Goal: Information Seeking & Learning: Learn about a topic

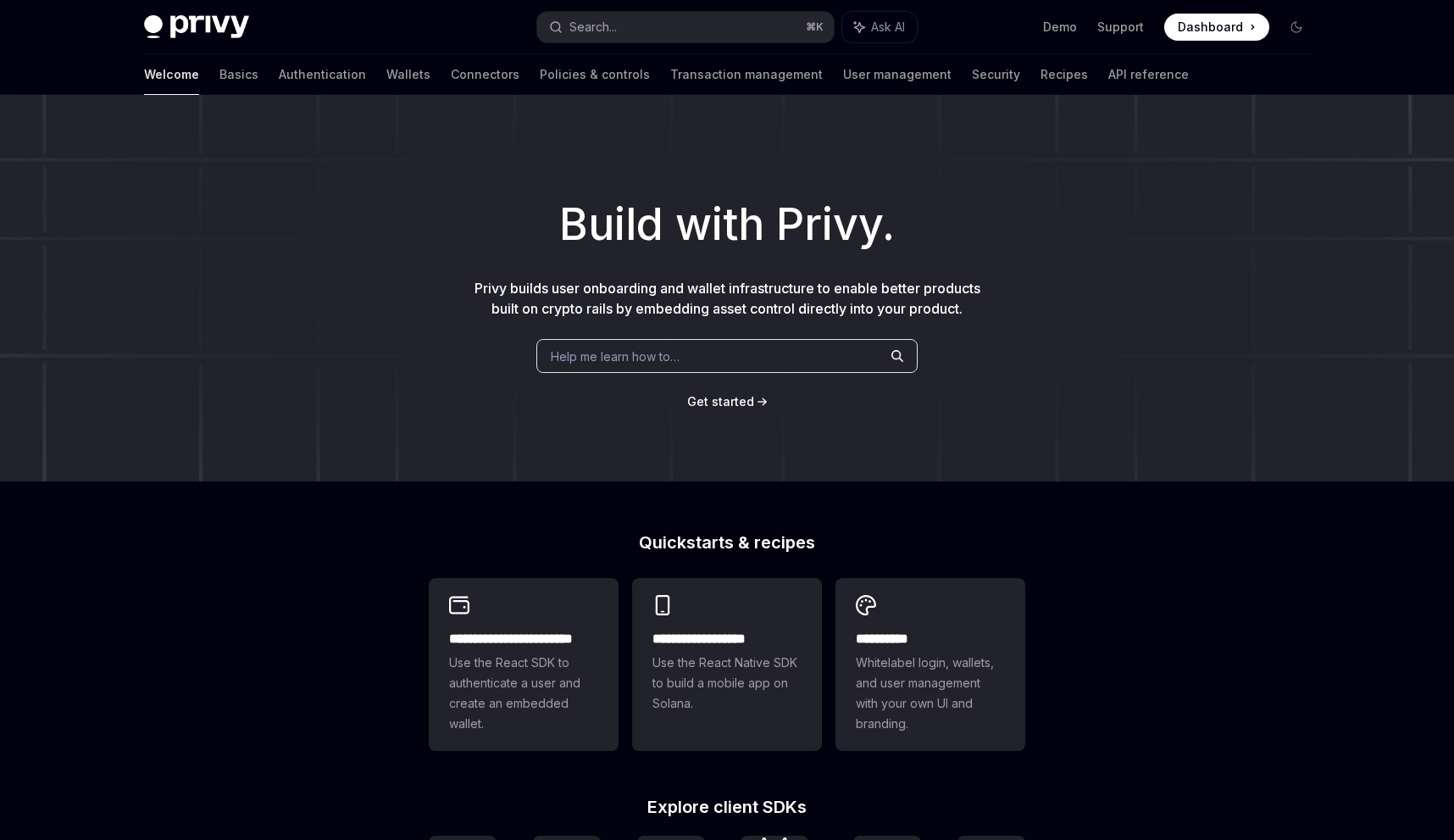
scroll to position [1813, 0]
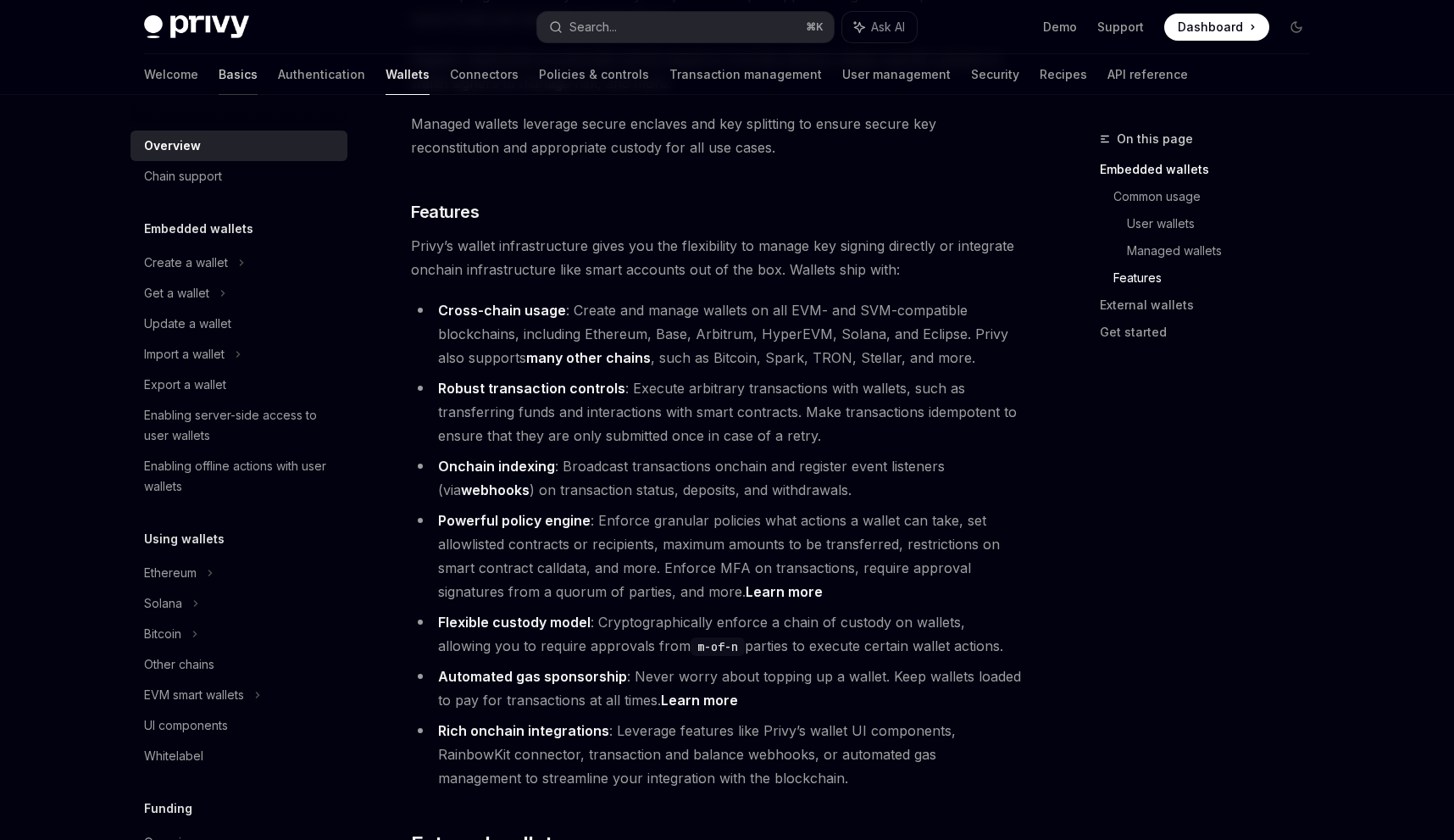
click at [218, 72] on link "Basics" at bounding box center [237, 74] width 39 height 41
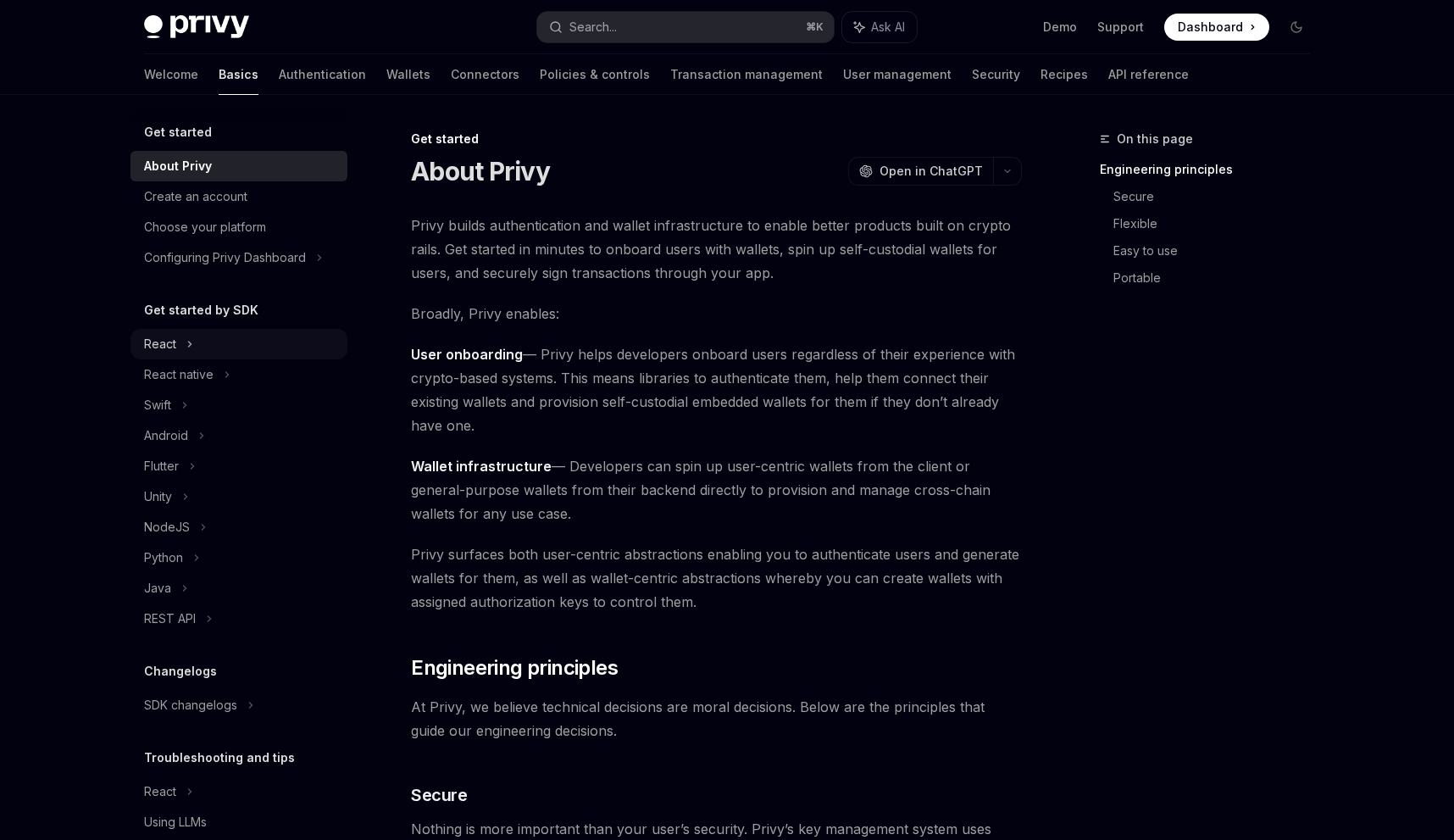
click at [156, 346] on div "React" at bounding box center [160, 343] width 32 height 20
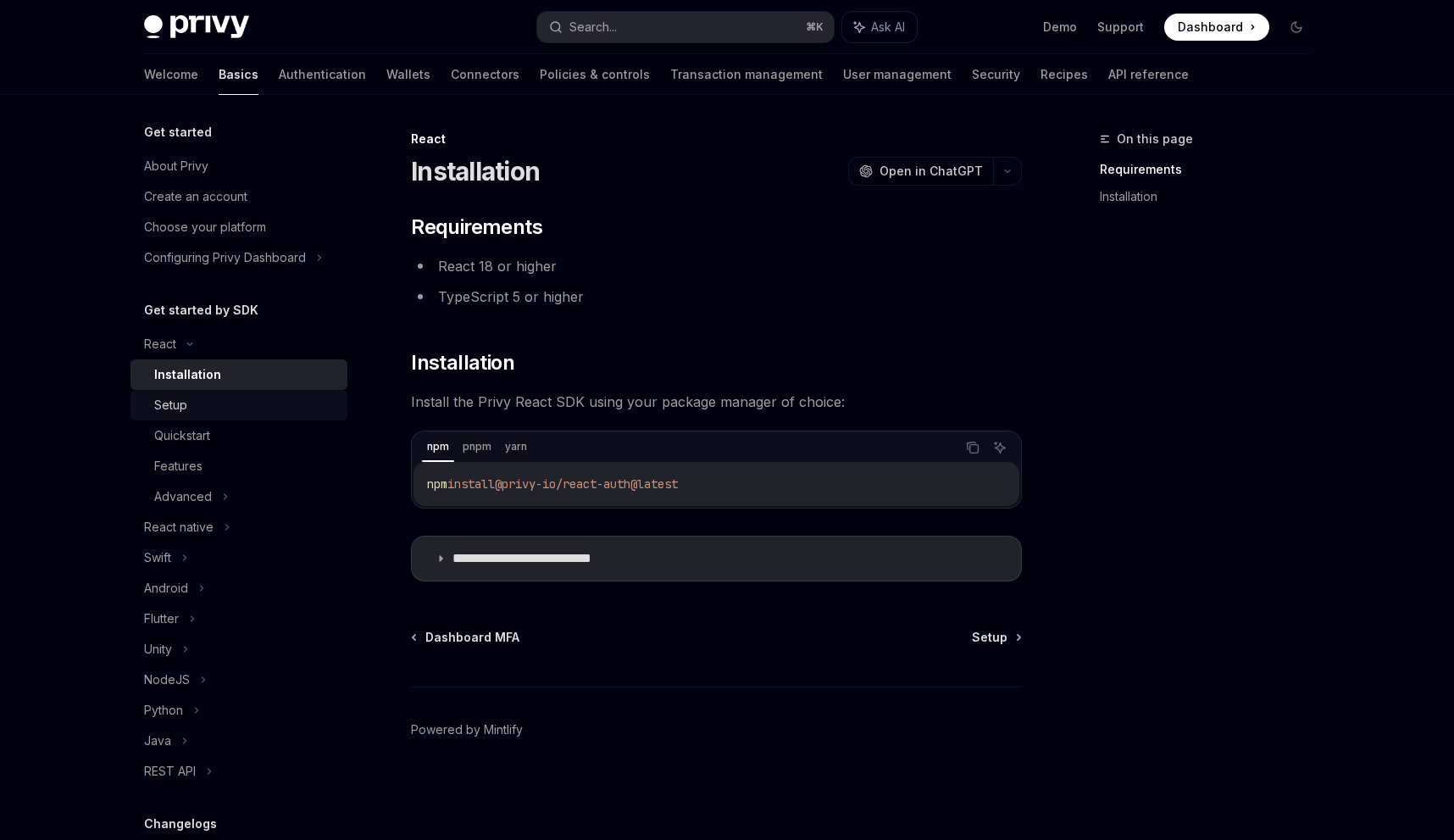
click at [154, 400] on div "Setup" at bounding box center [171, 404] width 33 height 20
type textarea "*"
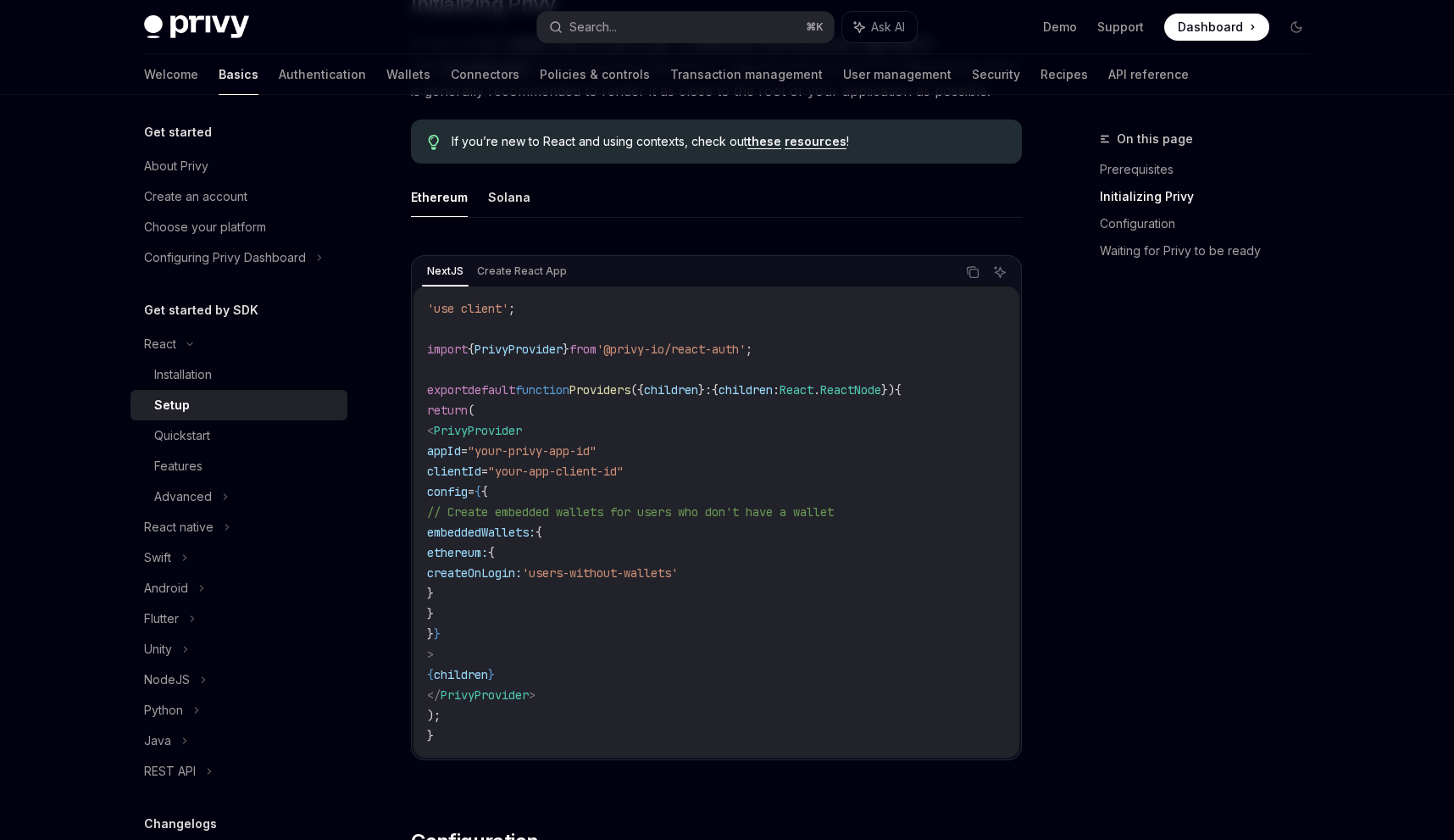
scroll to position [430, 0]
click at [615, 34] on div "Search..." at bounding box center [593, 27] width 48 height 20
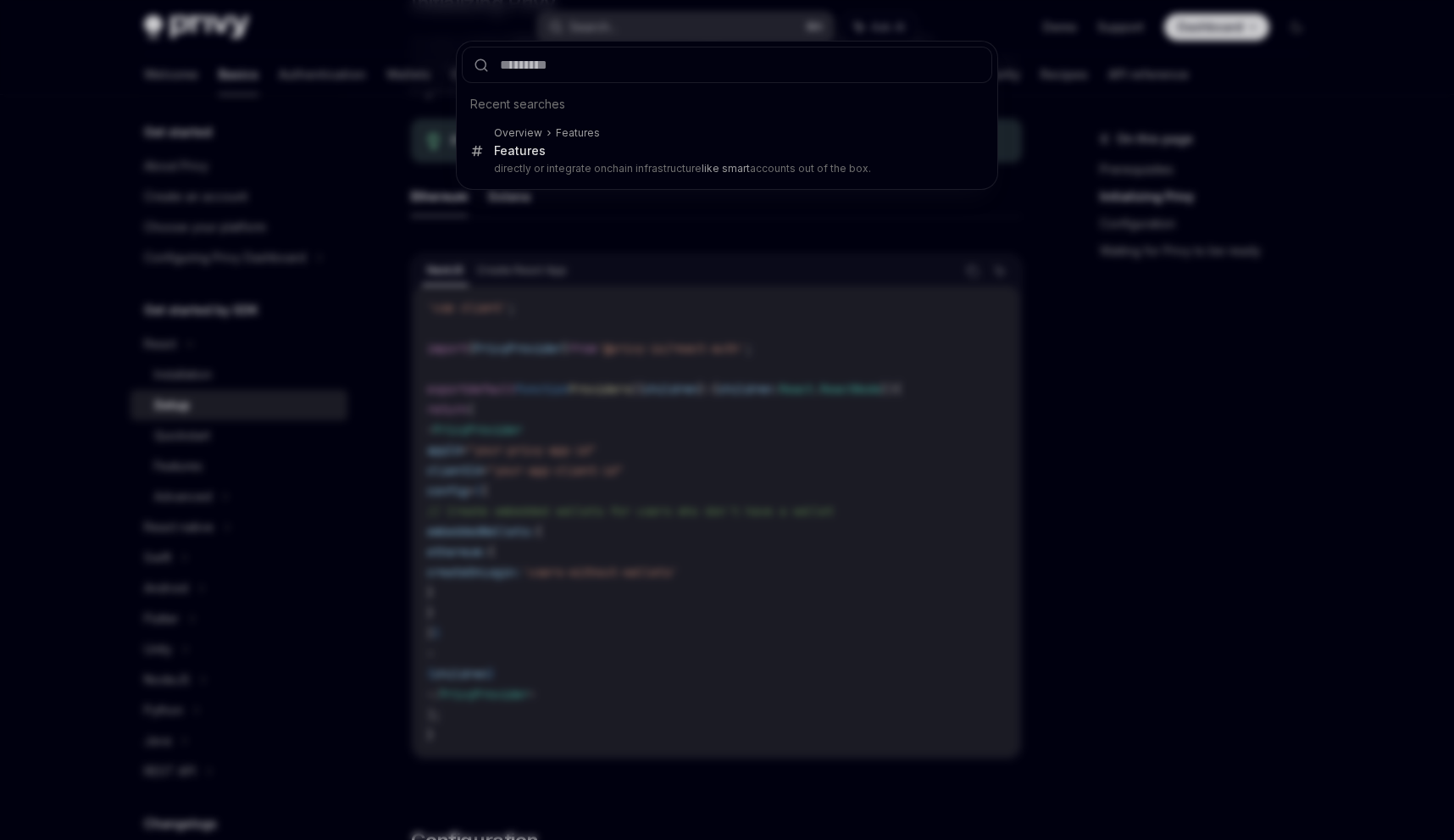
type input "**********"
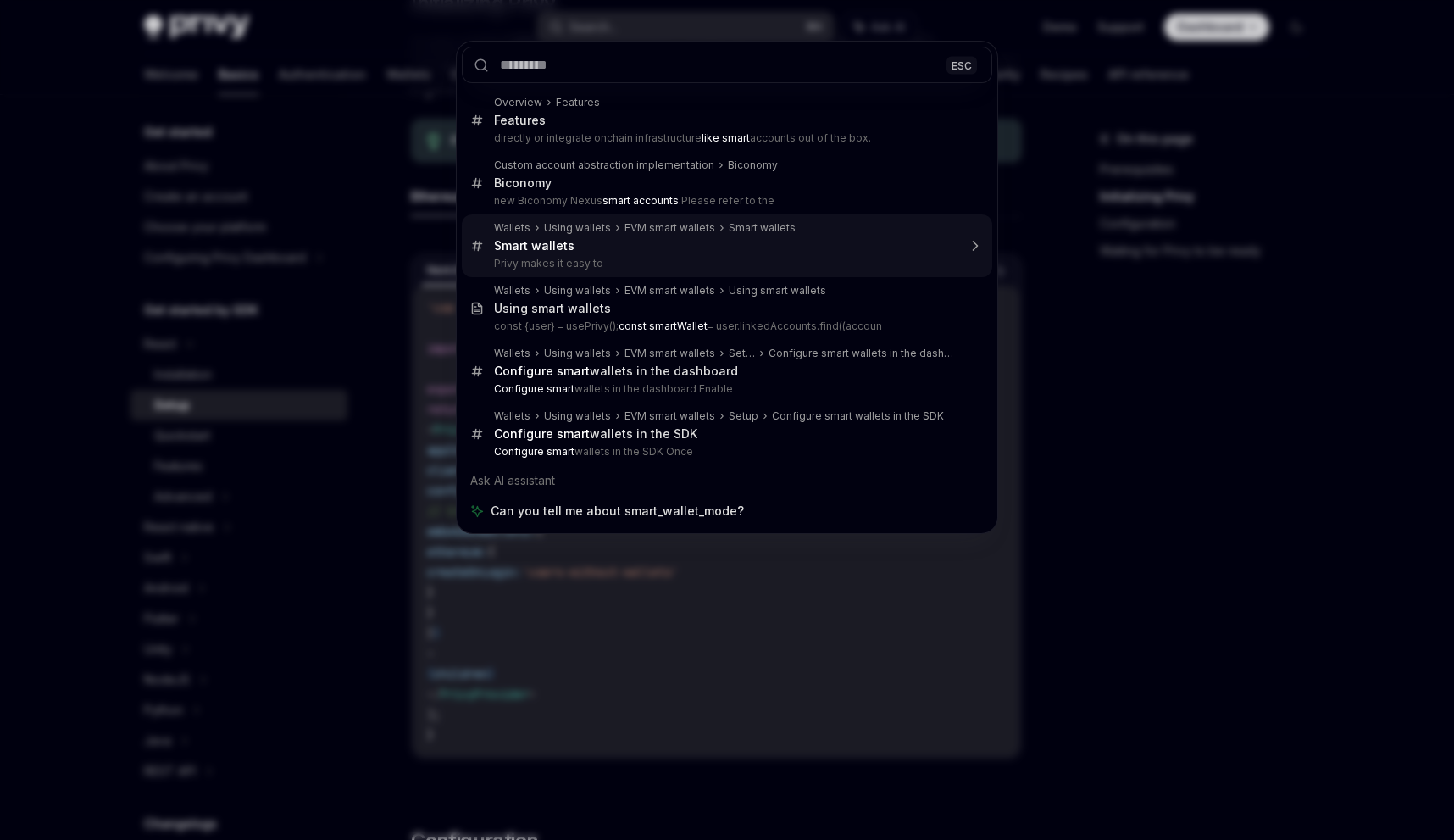
type textarea "*"
